Goal: Register for event/course

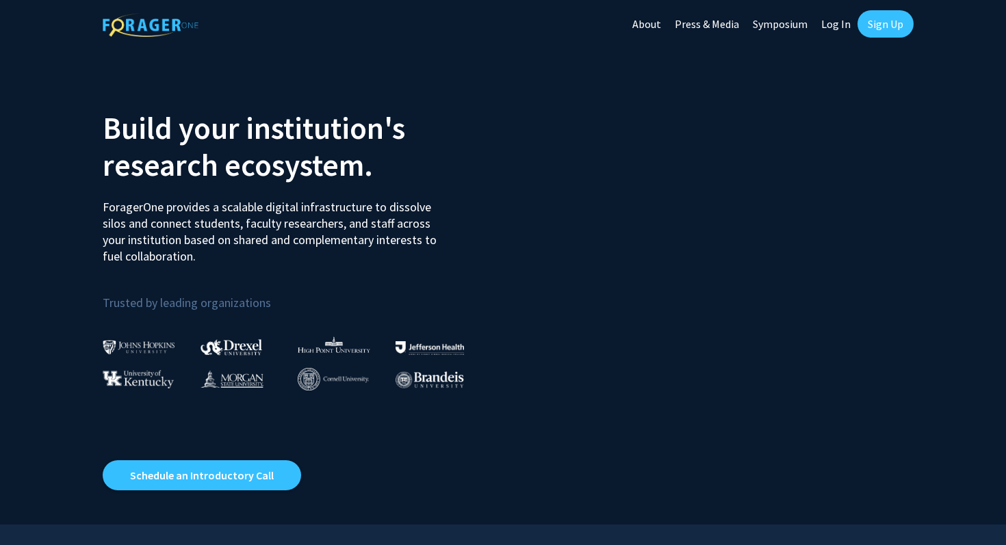
click at [899, 17] on link "Sign Up" at bounding box center [885, 23] width 56 height 27
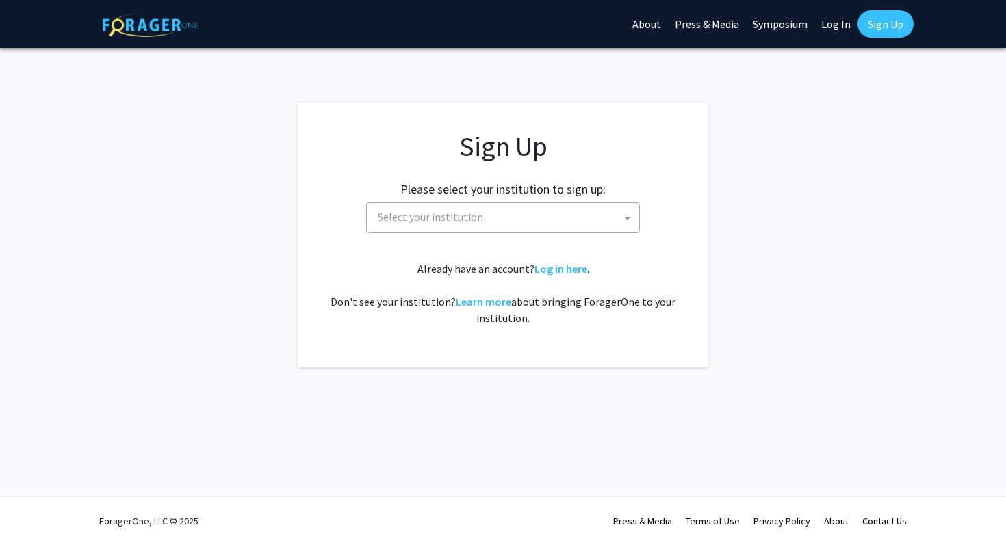
click at [554, 221] on span "Select your institution" at bounding box center [505, 217] width 267 height 28
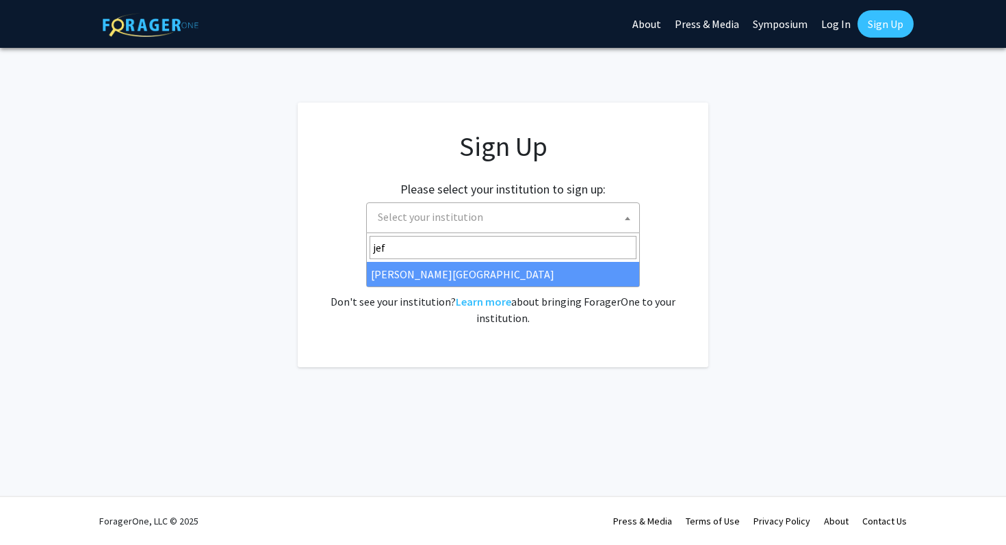
type input "jeff"
select select "24"
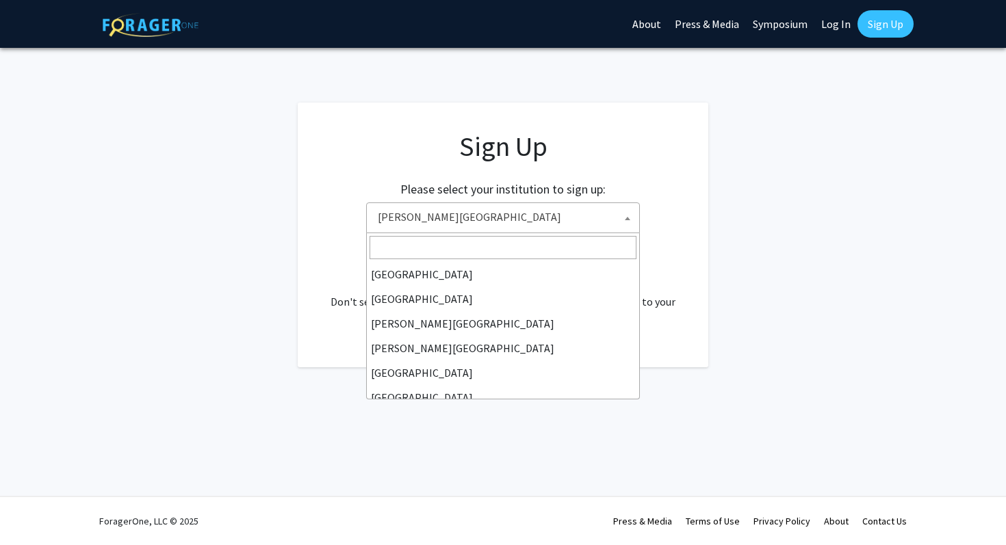
scroll to position [394, 0]
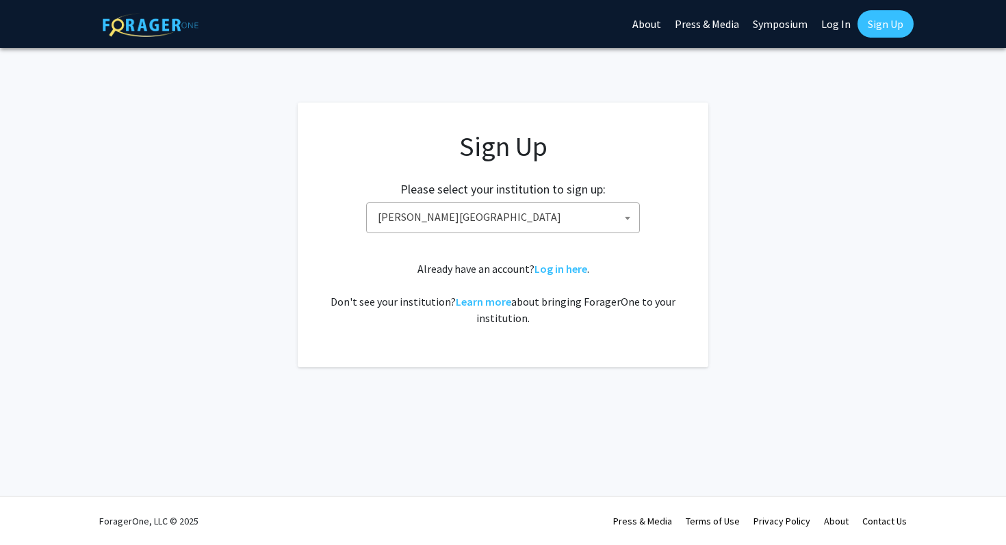
click at [548, 363] on fg-card "Sign Up Please select your institution to sign up: Baylor University Brandeis U…" at bounding box center [503, 235] width 411 height 265
click at [821, 365] on app-signup "Sign Up Please select your institution to sign up: Baylor University Brandeis U…" at bounding box center [503, 235] width 1006 height 265
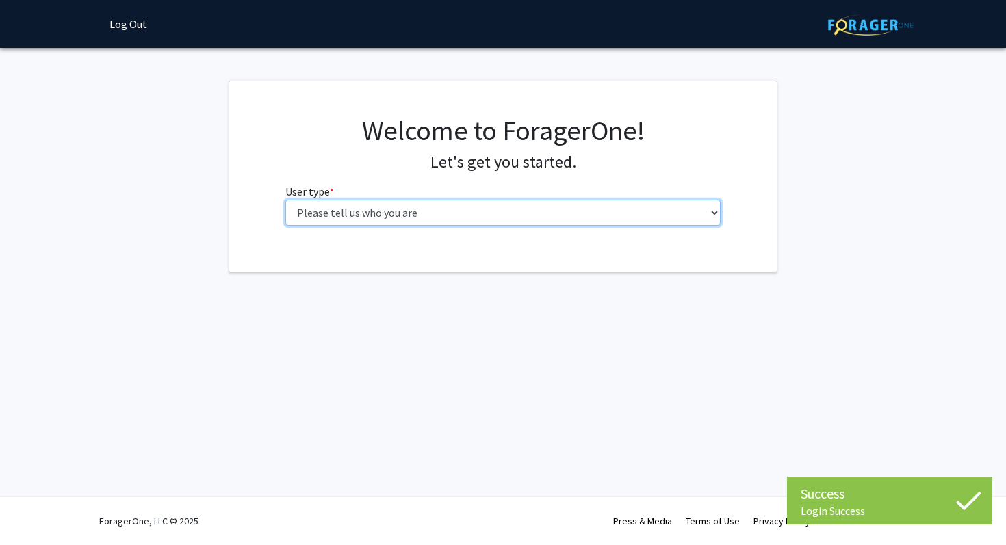
click at [531, 213] on select "Please tell us who you are Undergraduate Student Master's Student Doctoral Cand…" at bounding box center [503, 213] width 436 height 26
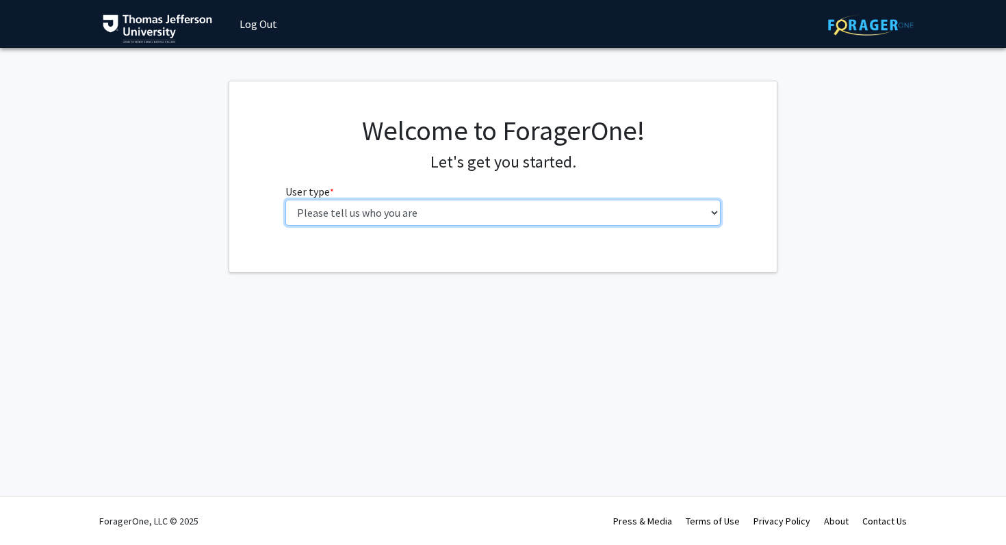
select select "3: doc"
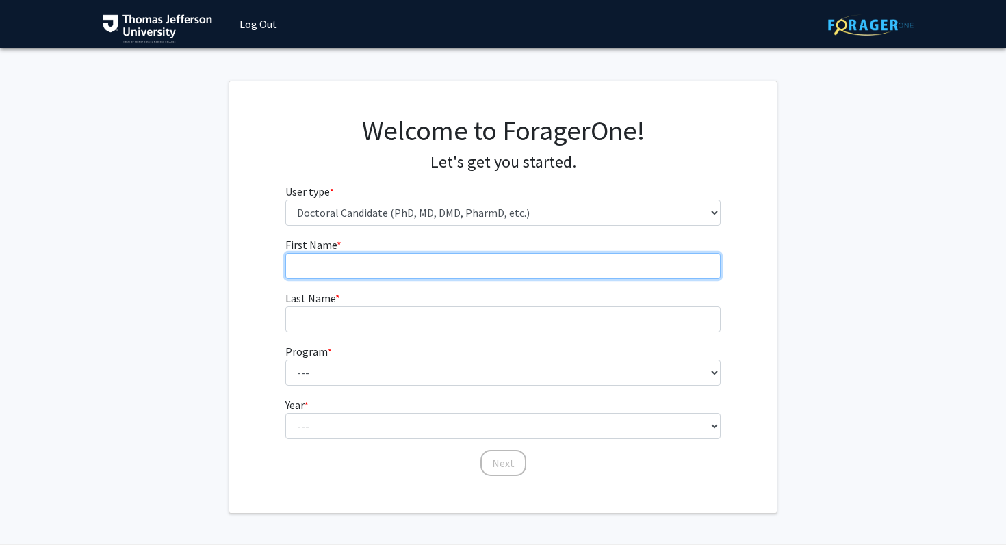
click at [480, 269] on input "First Name * required" at bounding box center [503, 266] width 436 height 26
type input "[PERSON_NAME]"
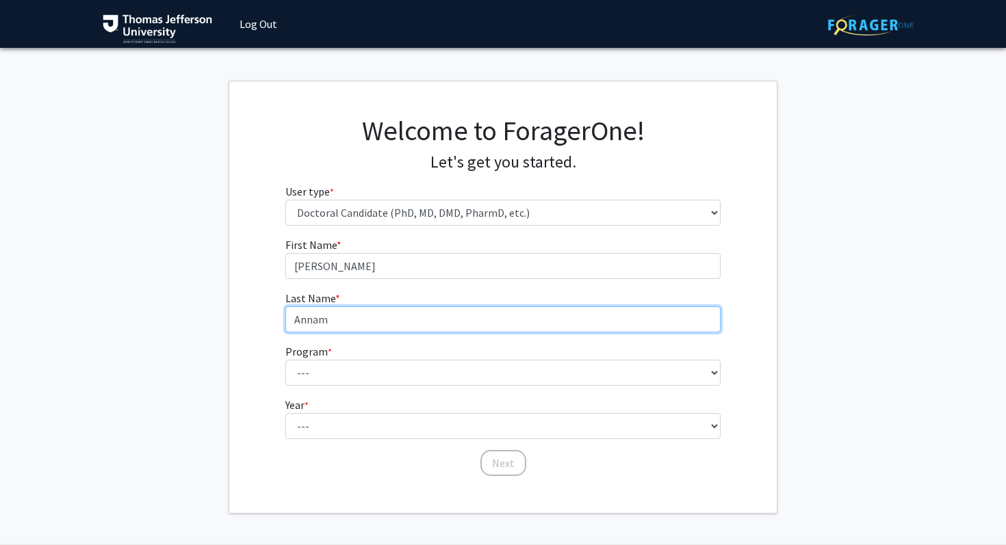
type input "Annam"
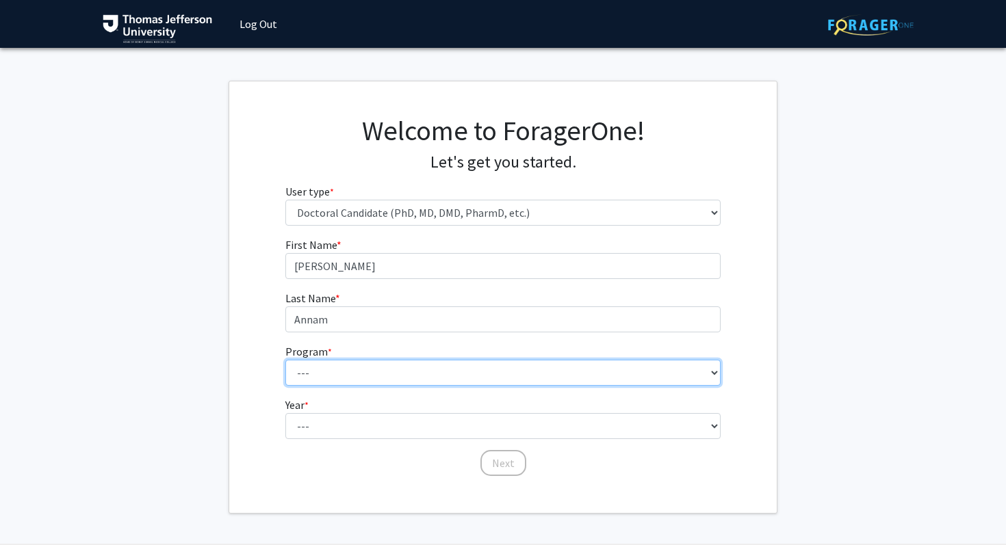
click at [320, 372] on select "---" at bounding box center [503, 373] width 436 height 26
click at [707, 376] on select "---" at bounding box center [503, 373] width 436 height 26
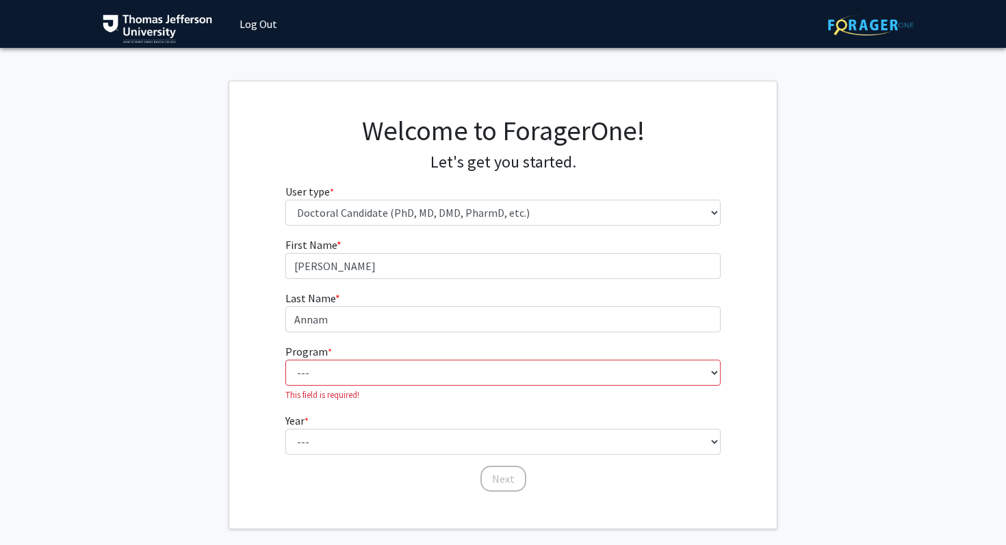
click at [759, 352] on div "First Name * required [PERSON_NAME] Last Name * required Annam Program * requir…" at bounding box center [502, 365] width 547 height 257
click at [707, 363] on select "--- Accelerated 3+3 BS in Health Sciences/Doctor of [MEDICAL_DATA] Accelerated …" at bounding box center [503, 373] width 436 height 26
select select "35: 815"
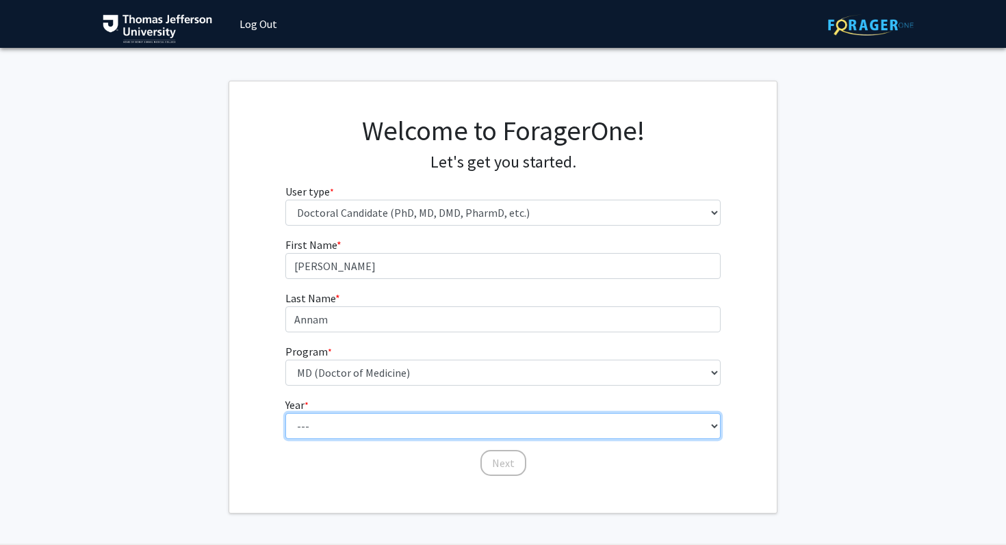
click at [362, 426] on select "--- First Year Second Year Third Year Fourth Year Fifth Year Sixth Year Seventh…" at bounding box center [503, 426] width 436 height 26
select select "1: first_year"
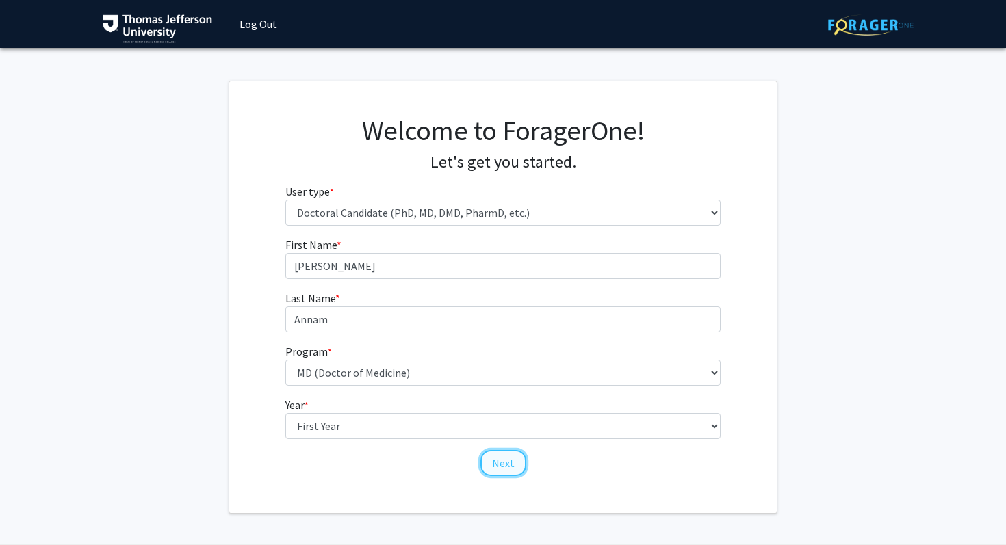
click at [504, 458] on button "Next" at bounding box center [503, 463] width 46 height 26
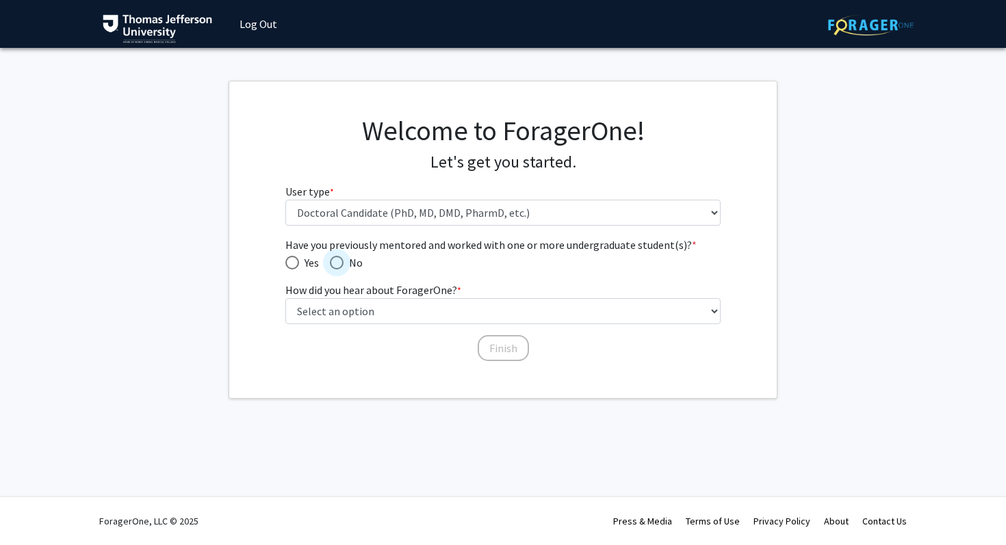
click at [335, 265] on span "Have you previously mentored and worked with one or more undergraduate student(…" at bounding box center [337, 263] width 14 height 14
click at [335, 265] on input "No" at bounding box center [337, 263] width 14 height 14
radio input "true"
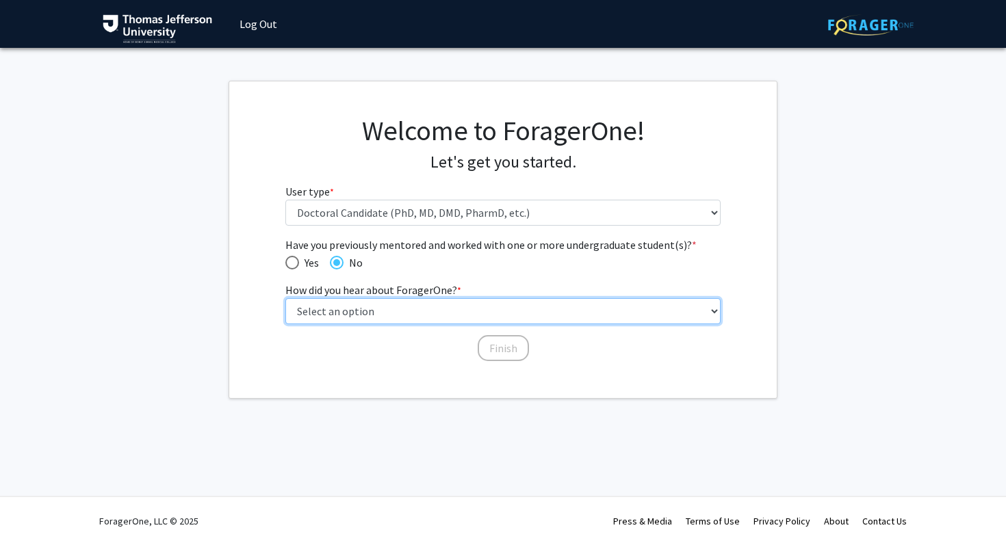
click at [335, 314] on select "Select an option Peer/student recommendation Faculty/staff recommendation Unive…" at bounding box center [503, 311] width 436 height 26
select select "2: faculty_recommendation"
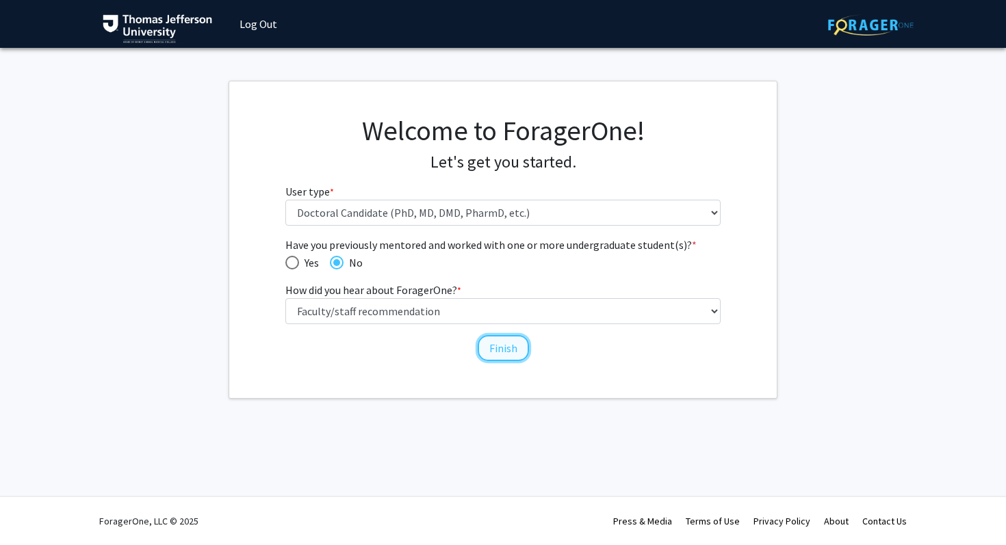
click at [497, 348] on button "Finish" at bounding box center [503, 348] width 51 height 26
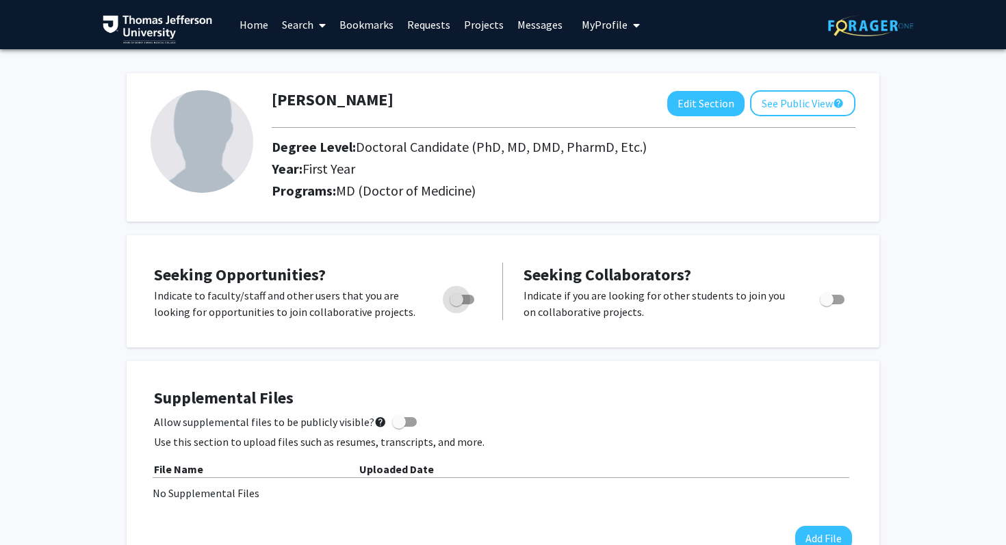
click at [459, 298] on span "Toggle" at bounding box center [457, 300] width 14 height 14
click at [456, 304] on input "Are you actively seeking opportunities?" at bounding box center [456, 304] width 1 height 1
checkbox input "true"
click at [394, 263] on div "Seeking Opportunities? Indicate to faculty/staff and other users that you are l…" at bounding box center [318, 291] width 328 height 57
click at [603, 25] on span "My Profile" at bounding box center [605, 25] width 46 height 14
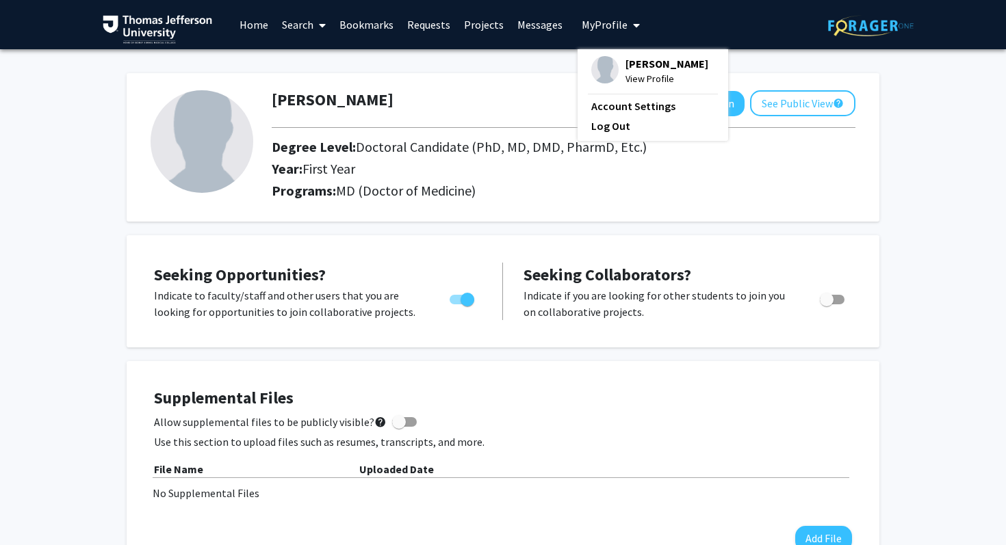
click at [256, 23] on link "Home" at bounding box center [254, 25] width 42 height 48
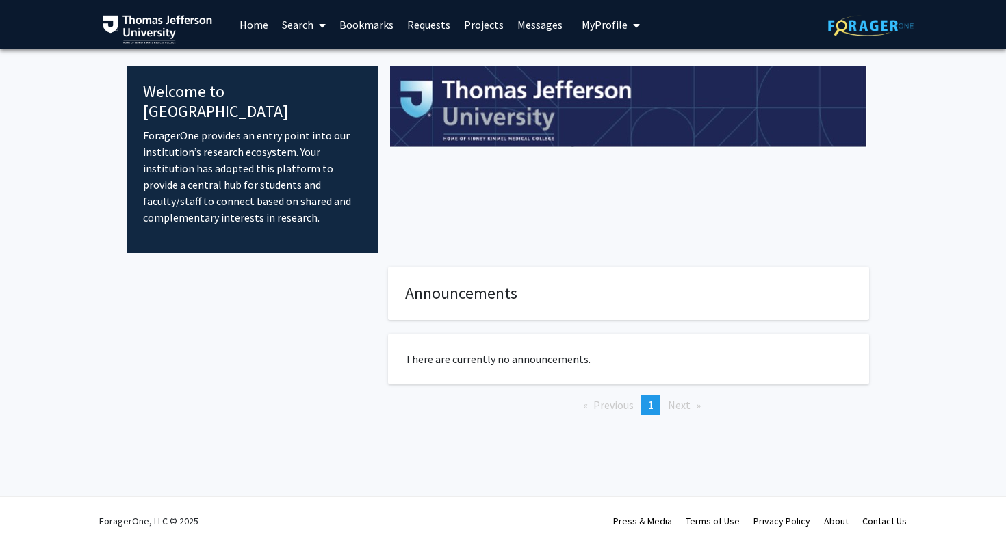
click at [308, 24] on link "Search" at bounding box center [303, 25] width 57 height 48
click at [324, 62] on span "Faculty/Staff" at bounding box center [325, 62] width 101 height 27
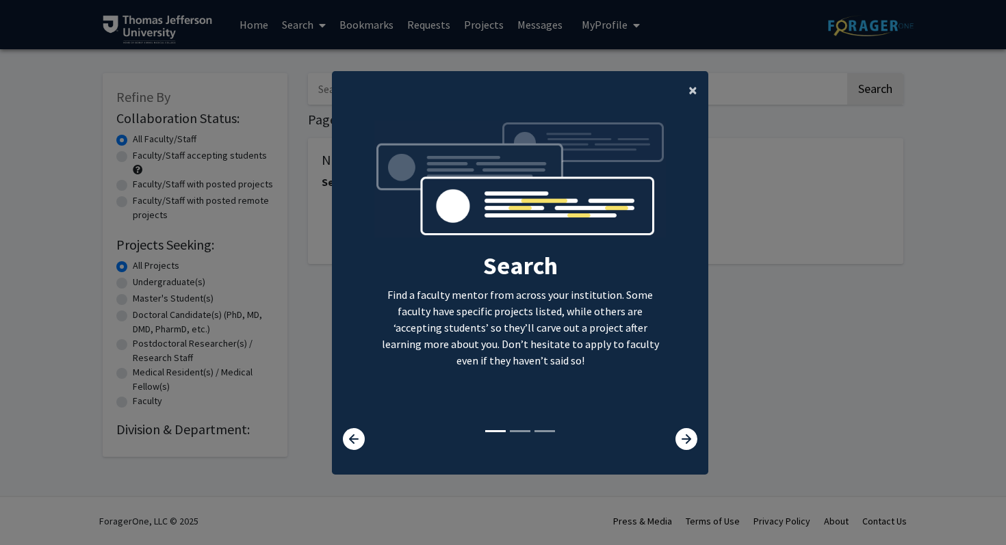
click at [691, 90] on span "×" at bounding box center [692, 89] width 9 height 21
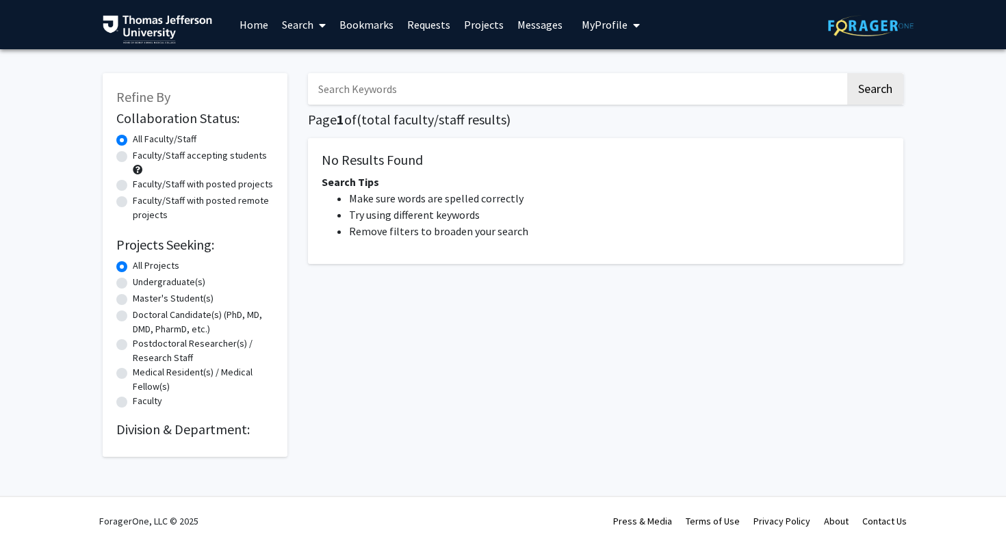
click at [205, 161] on label "Faculty/Staff accepting students" at bounding box center [200, 155] width 134 height 14
click at [142, 157] on input "Faculty/Staff accepting students" at bounding box center [137, 152] width 9 height 9
radio input "true"
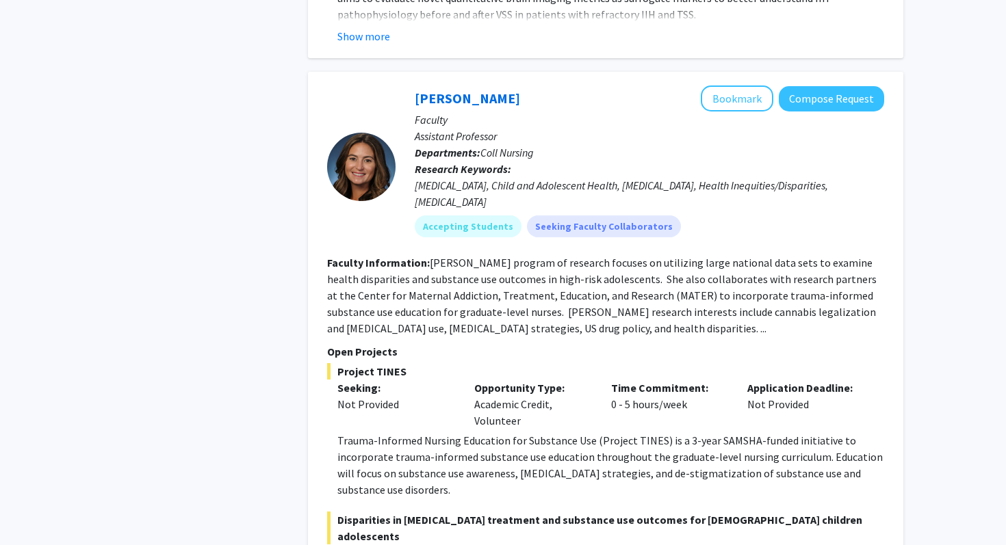
scroll to position [870, 0]
